Goal: Information Seeking & Learning: Stay updated

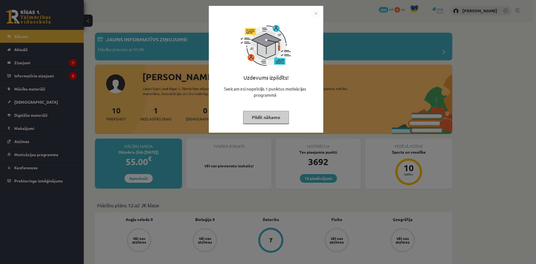
click at [257, 119] on button "Pildīt nākamo" at bounding box center [266, 117] width 46 height 13
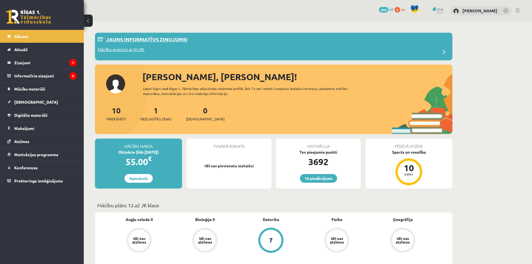
click at [132, 41] on p "Jauns informatīvs ziņojums!" at bounding box center [146, 39] width 81 height 8
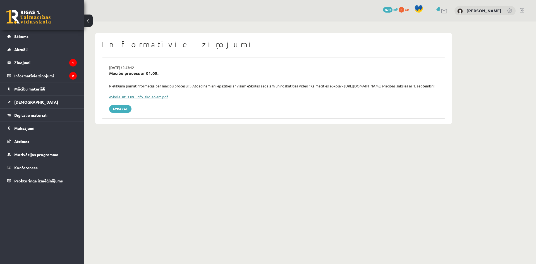
click at [131, 99] on link "eSkola_uz_1.09._info_skolēniem.pdf" at bounding box center [138, 96] width 59 height 5
click at [30, 63] on legend "Ziņojumi 1" at bounding box center [45, 62] width 63 height 13
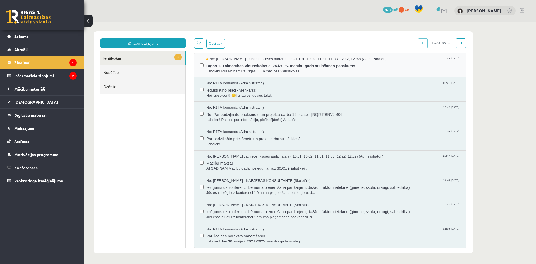
click at [230, 69] on span "Labdien! Mīļi aicinām uz Rīgas 1. Tālmācības vidusskolas ..." at bounding box center [333, 71] width 254 height 5
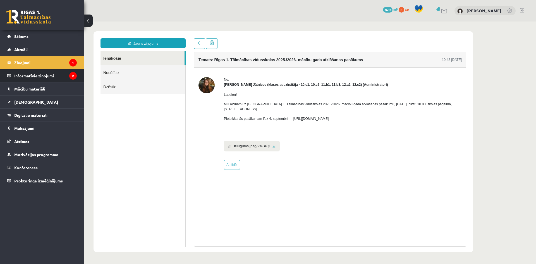
click at [61, 76] on legend "Informatīvie ziņojumi 2" at bounding box center [45, 75] width 63 height 13
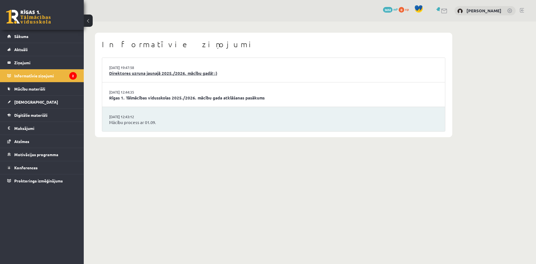
click at [189, 76] on link "Direktores uzruna jaunajā 2025./2026. mācību gadā! :)" at bounding box center [273, 73] width 329 height 6
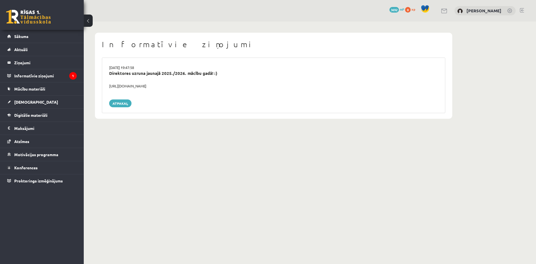
click at [175, 87] on div "[URL][DOMAIN_NAME]" at bounding box center [273, 86] width 337 height 6
click at [175, 87] on div "https://youtube.com/shorts/lM8RsWyzCn4" at bounding box center [273, 86] width 337 height 6
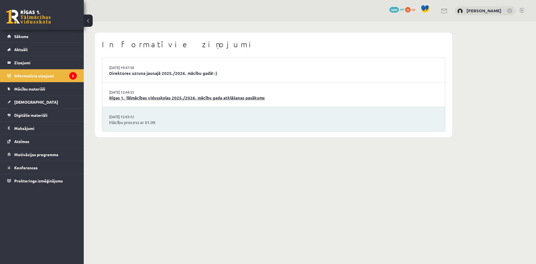
click at [162, 96] on link "Rīgas 1. Tālmācības vidusskolas 2025./2026. mācību gada atklāšanas pasākums" at bounding box center [273, 98] width 329 height 6
click at [46, 66] on legend "Ziņojumi 0" at bounding box center [45, 62] width 63 height 13
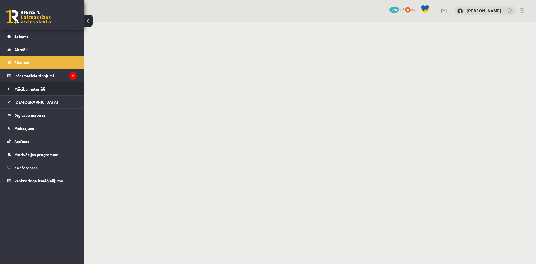
click at [58, 83] on link "Mācību materiāli" at bounding box center [41, 88] width 69 height 13
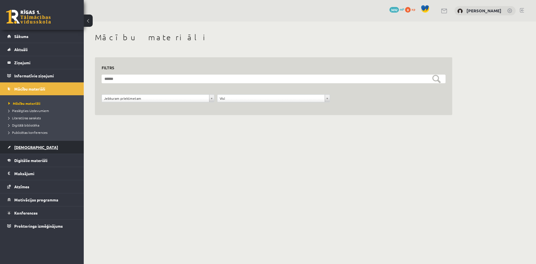
click at [22, 153] on link "[DEMOGRAPHIC_DATA]" at bounding box center [41, 147] width 69 height 13
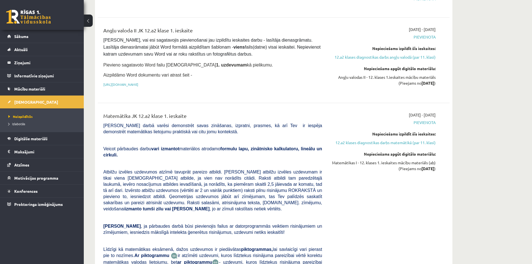
scroll to position [155, 0]
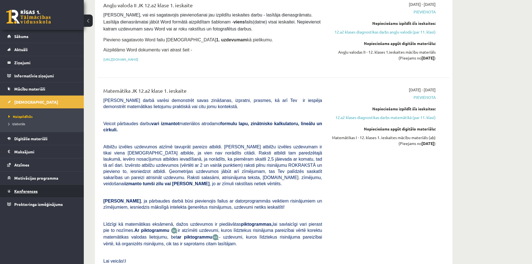
click at [37, 186] on link "Konferences" at bounding box center [41, 190] width 69 height 13
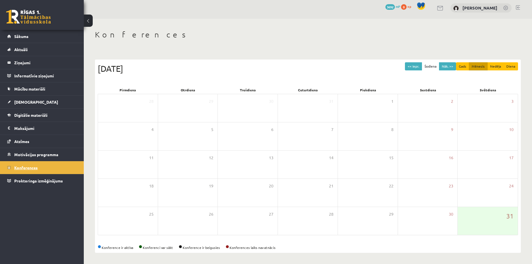
scroll to position [3, 0]
click at [447, 70] on button "Nāk. >>" at bounding box center [447, 66] width 17 height 8
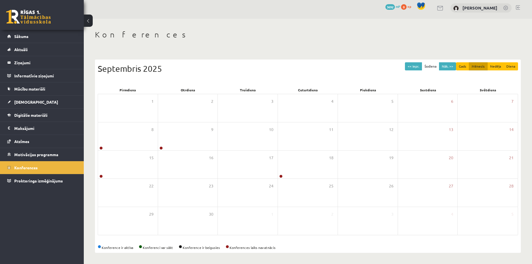
click at [519, 6] on link at bounding box center [518, 7] width 4 height 4
